Goal: Task Accomplishment & Management: Use online tool/utility

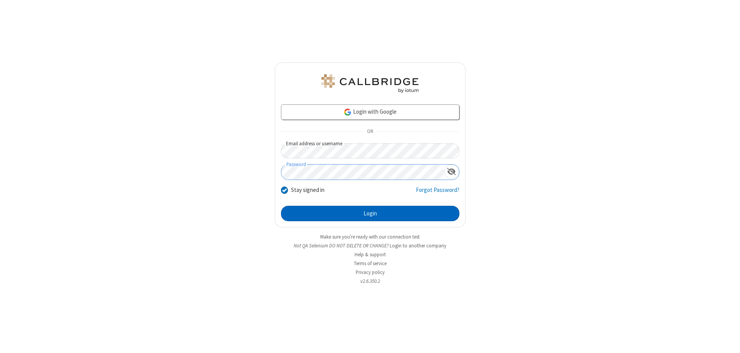
click at [370, 213] on button "Login" at bounding box center [370, 213] width 178 height 15
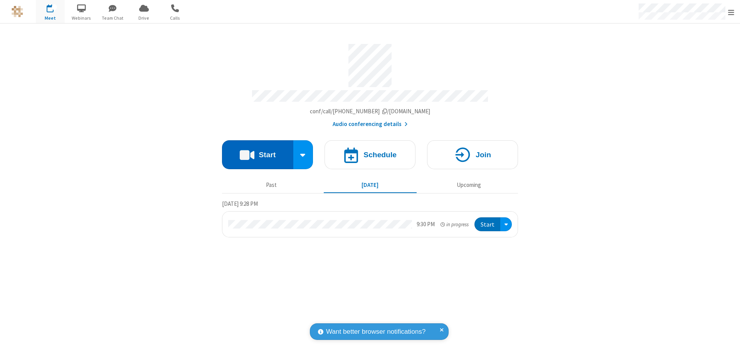
click at [257, 151] on button "Start" at bounding box center [257, 154] width 71 height 29
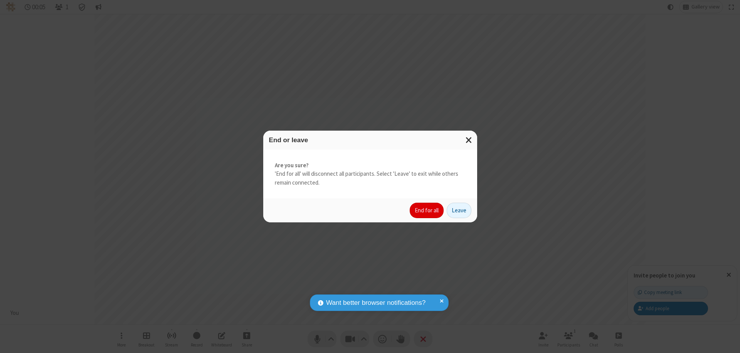
click at [427, 210] on button "End for all" at bounding box center [427, 210] width 34 height 15
